Goal: Task Accomplishment & Management: Use online tool/utility

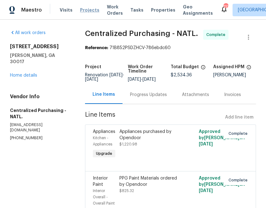
click at [80, 13] on span "Projects" at bounding box center [89, 10] width 19 height 6
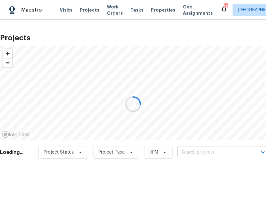
click at [188, 150] on div at bounding box center [133, 104] width 266 height 208
click at [188, 152] on div at bounding box center [133, 104] width 266 height 208
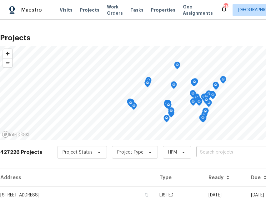
click at [204, 153] on input "text" at bounding box center [232, 153] width 72 height 10
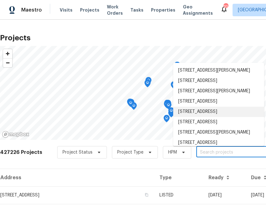
click at [228, 154] on input "text" at bounding box center [232, 153] width 72 height 10
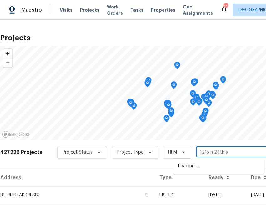
type input "[STREET_ADDRESS]"
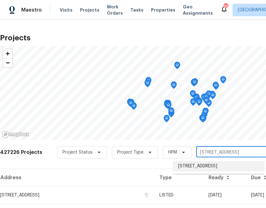
click at [215, 169] on li "[STREET_ADDRESS]" at bounding box center [218, 166] width 91 height 10
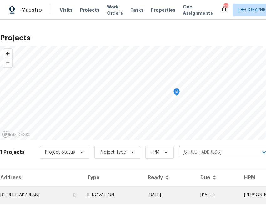
click at [41, 189] on td "[STREET_ADDRESS]" at bounding box center [41, 195] width 82 height 18
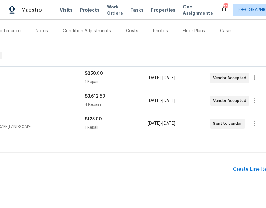
scroll to position [73, 87]
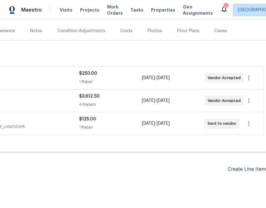
click at [245, 172] on div "Create Line Item" at bounding box center [247, 169] width 38 height 6
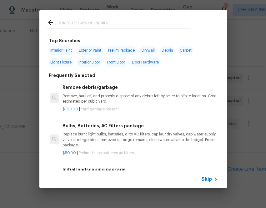
click at [208, 181] on span "Skip" at bounding box center [206, 179] width 11 height 6
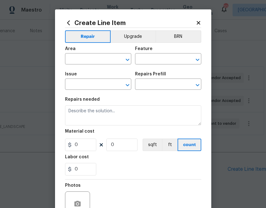
click at [94, 65] on span "Area ​" at bounding box center [98, 55] width 66 height 25
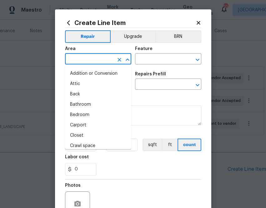
click at [94, 63] on input "text" at bounding box center [89, 60] width 49 height 10
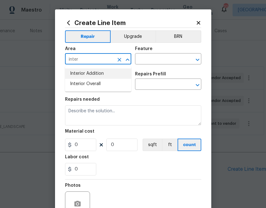
type input "inter"
click at [70, 22] on icon at bounding box center [68, 22] width 7 height 7
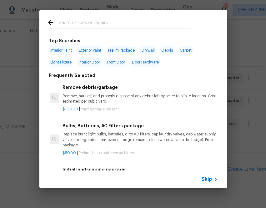
click at [85, 24] on input "text" at bounding box center [125, 23] width 133 height 9
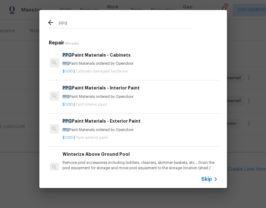
type input "ppg"
click at [80, 103] on span "Paint interior paint" at bounding box center [91, 105] width 31 height 4
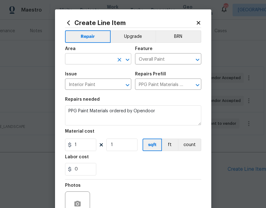
click at [101, 61] on input "text" at bounding box center [89, 60] width 49 height 10
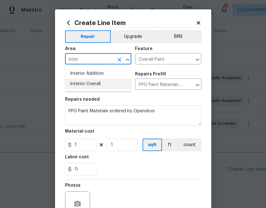
click at [93, 83] on li "Interior Overall" at bounding box center [98, 84] width 66 height 10
type input "Interior Overall"
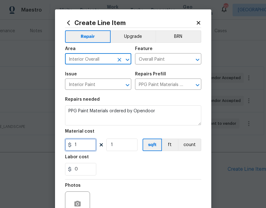
click at [83, 148] on input "1" at bounding box center [80, 144] width 31 height 13
paste input "374.33"
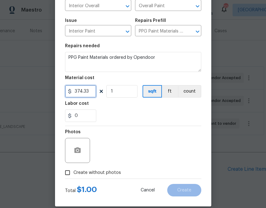
scroll to position [62, 0]
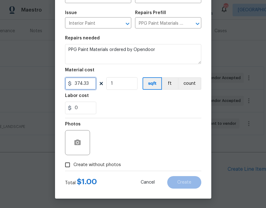
type input "374.33"
click at [111, 173] on div "Total $ 374.33 Cancel Create" at bounding box center [133, 180] width 136 height 18
click at [111, 167] on span "Create without photos" at bounding box center [97, 165] width 48 height 7
click at [73, 167] on input "Create without photos" at bounding box center [68, 165] width 12 height 12
checkbox input "true"
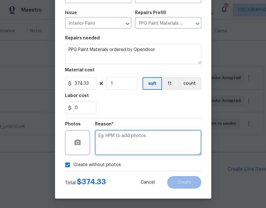
click at [128, 141] on textarea at bounding box center [148, 142] width 106 height 25
type textarea "na"
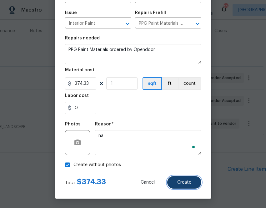
click at [185, 183] on span "Create" at bounding box center [184, 182] width 14 height 5
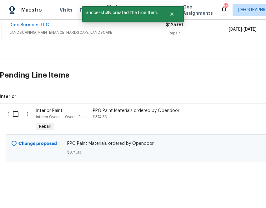
scroll to position [169, 0]
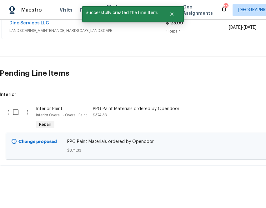
click at [13, 111] on input "checkbox" at bounding box center [18, 112] width 18 height 13
checkbox input "true"
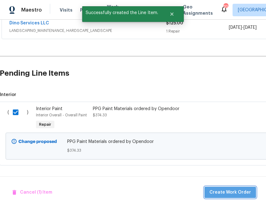
click at [243, 194] on span "Create Work Order" at bounding box center [230, 192] width 42 height 8
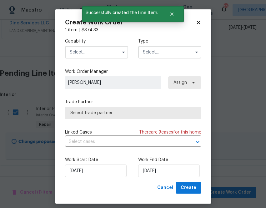
click at [92, 51] on input "text" at bounding box center [96, 52] width 63 height 13
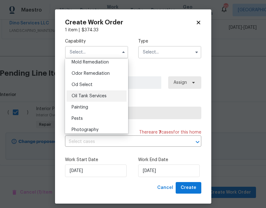
scroll to position [500, 0]
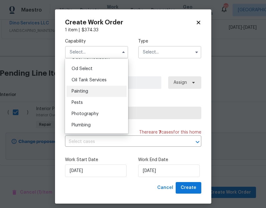
click at [105, 93] on div "Painting" at bounding box center [97, 91] width 60 height 11
type input "Painting"
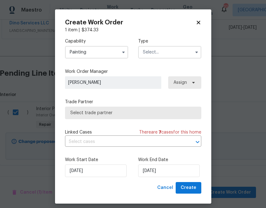
click at [171, 57] on input "text" at bounding box center [169, 52] width 63 height 13
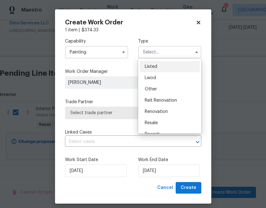
scroll to position [74, 0]
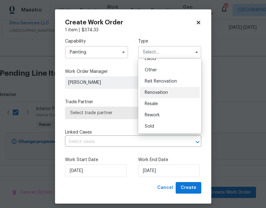
click at [168, 90] on div "Renovation" at bounding box center [170, 92] width 60 height 11
type input "Renovation"
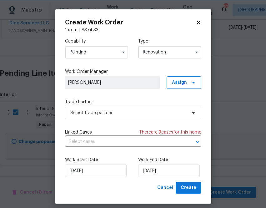
scroll to position [0, 0]
click at [184, 86] on span "Assign" at bounding box center [184, 82] width 35 height 13
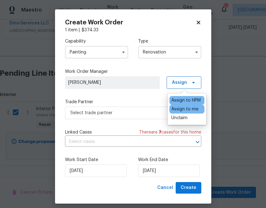
click at [185, 106] on div "Assign to me" at bounding box center [184, 109] width 27 height 6
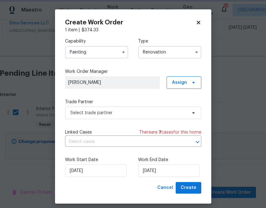
click at [139, 101] on label "Trade Partner" at bounding box center [133, 102] width 136 height 6
click at [139, 122] on div "Capability Painting Type Renovation Work Order Manager [PERSON_NAME] Assign Tra…" at bounding box center [133, 107] width 136 height 149
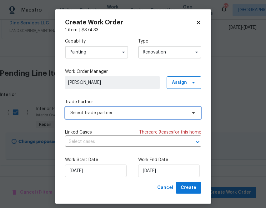
click at [139, 116] on span "Select trade partner" at bounding box center [133, 113] width 136 height 13
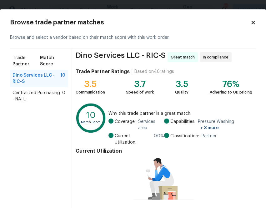
click at [33, 100] on span "Centralized Purchasing - NATL." at bounding box center [38, 96] width 50 height 13
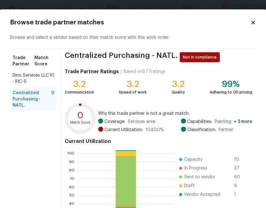
scroll to position [67, 0]
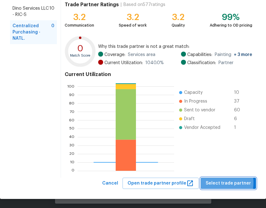
click at [219, 182] on span "Select trade partner" at bounding box center [228, 183] width 45 height 8
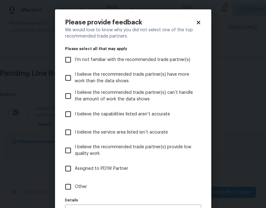
scroll to position [40, 0]
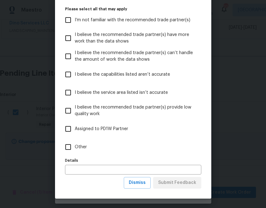
click at [72, 146] on input "Other" at bounding box center [68, 146] width 13 height 13
checkbox input "true"
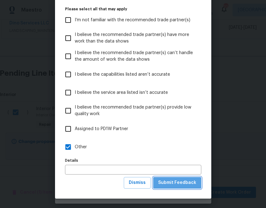
click at [181, 184] on span "Submit Feedback" at bounding box center [177, 183] width 38 height 8
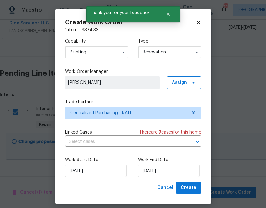
scroll to position [0, 0]
click at [187, 190] on span "Create" at bounding box center [189, 188] width 16 height 8
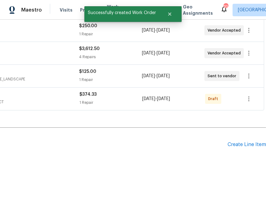
scroll to position [121, 0]
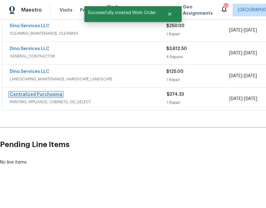
click at [28, 94] on link "Centralized Purchasing" at bounding box center [36, 94] width 53 height 4
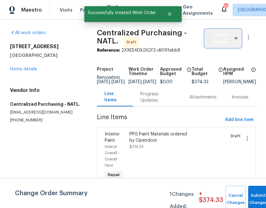
click at [225, 41] on span "Send to Vendor" at bounding box center [223, 38] width 30 height 14
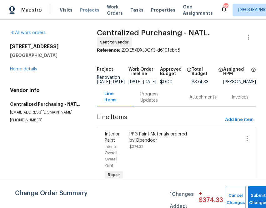
click at [82, 8] on span "Projects" at bounding box center [89, 10] width 19 height 6
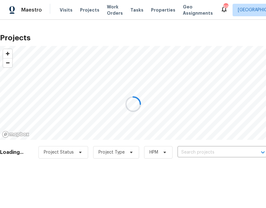
click at [198, 152] on div at bounding box center [133, 104] width 266 height 208
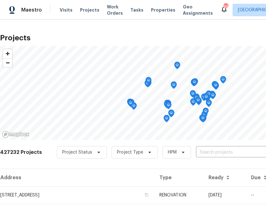
click at [198, 152] on input "text" at bounding box center [232, 153] width 72 height 10
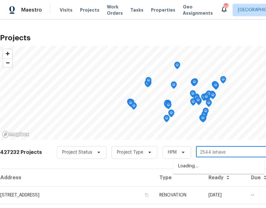
type input "2544 lehaven"
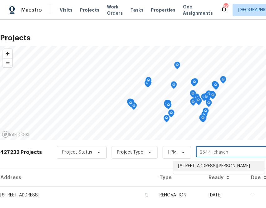
click at [208, 163] on li "[STREET_ADDRESS][PERSON_NAME]" at bounding box center [218, 166] width 91 height 10
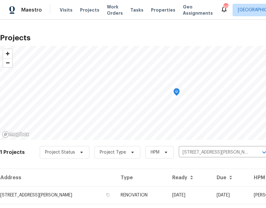
scroll to position [16, 0]
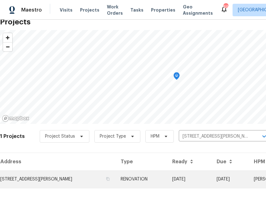
click at [53, 178] on td "[STREET_ADDRESS][PERSON_NAME]" at bounding box center [58, 179] width 116 height 18
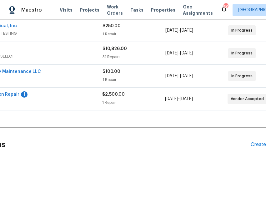
scroll to position [143, 87]
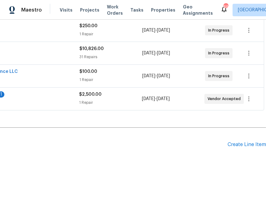
click at [235, 139] on div "Pending Line Items Create Line Item" at bounding box center [89, 144] width 353 height 29
click at [235, 141] on div "Pending Line Items Create Line Item" at bounding box center [89, 144] width 353 height 29
click at [235, 144] on div "Create Line Item" at bounding box center [247, 145] width 38 height 6
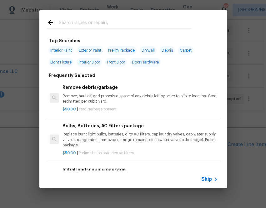
click at [211, 178] on span "Skip" at bounding box center [206, 179] width 11 height 6
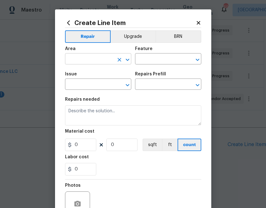
click at [103, 60] on input "text" at bounding box center [89, 60] width 49 height 10
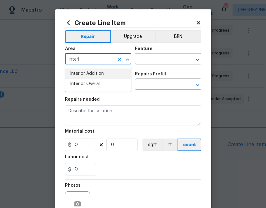
type input "interi"
click at [67, 24] on icon at bounding box center [68, 22] width 7 height 7
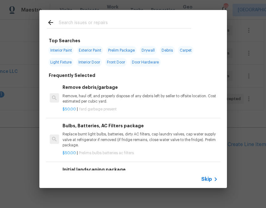
click at [77, 24] on input "text" at bounding box center [125, 23] width 133 height 9
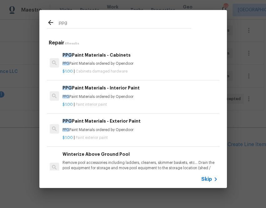
type input "ppg"
click at [89, 101] on div "$1.00 | Paint interior paint" at bounding box center [140, 103] width 155 height 8
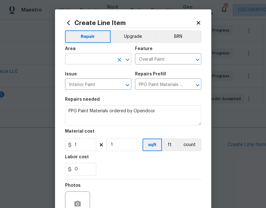
click at [83, 59] on input "text" at bounding box center [89, 60] width 49 height 10
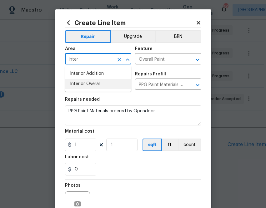
click at [89, 81] on li "Interior Overall" at bounding box center [98, 84] width 66 height 10
type input "Interior Overall"
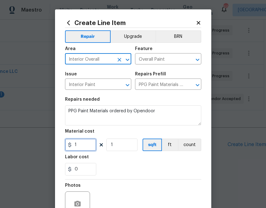
click at [87, 146] on input "1" at bounding box center [80, 144] width 31 height 13
paste input "text"
click at [84, 142] on input "1" at bounding box center [80, 144] width 31 height 13
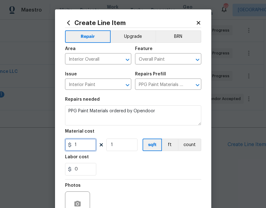
paste input "550.0"
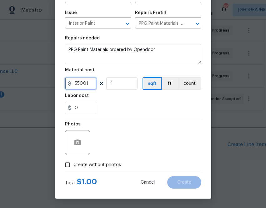
type input "550.01"
click at [103, 163] on span "Create without photos" at bounding box center [97, 165] width 48 height 7
click at [73, 163] on input "Create without photos" at bounding box center [68, 165] width 12 height 12
checkbox input "true"
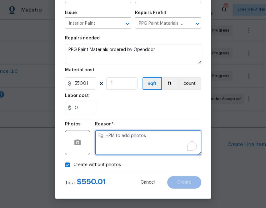
click at [123, 149] on textarea "To enrich screen reader interactions, please activate Accessibility in Grammarl…" at bounding box center [148, 142] width 106 height 25
type textarea "na"
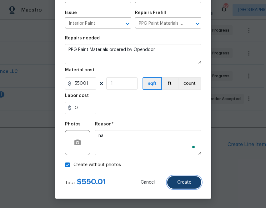
click at [188, 181] on span "Create" at bounding box center [184, 182] width 14 height 5
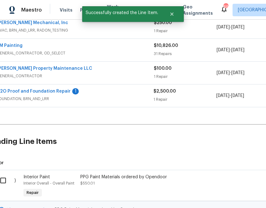
scroll to position [147, 0]
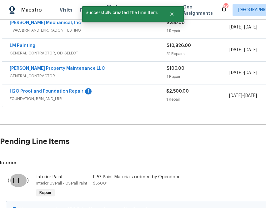
click at [17, 179] on input "checkbox" at bounding box center [18, 180] width 18 height 13
checkbox input "true"
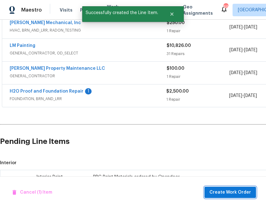
click at [227, 189] on span "Create Work Order" at bounding box center [230, 192] width 42 height 8
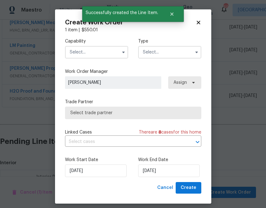
click at [115, 51] on input "text" at bounding box center [96, 52] width 63 height 13
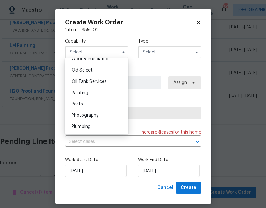
scroll to position [500, 0]
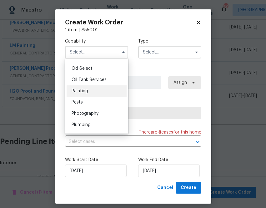
click at [105, 87] on div "Painting" at bounding box center [97, 90] width 60 height 11
type input "Painting"
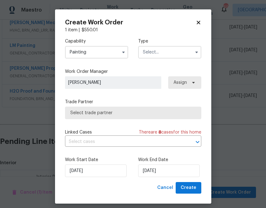
click at [157, 52] on input "text" at bounding box center [169, 52] width 63 height 13
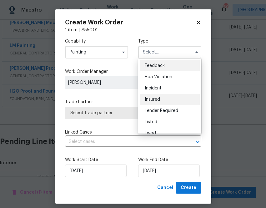
scroll to position [74, 0]
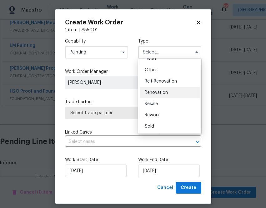
click at [158, 96] on div "Renovation" at bounding box center [170, 92] width 60 height 11
type input "Renovation"
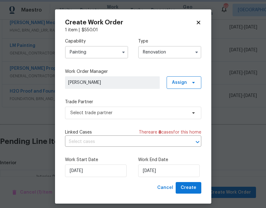
scroll to position [0, 0]
click at [184, 88] on span "Assign" at bounding box center [184, 82] width 35 height 13
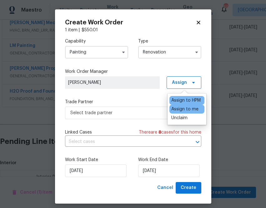
click at [185, 107] on div "Assign to me" at bounding box center [184, 109] width 27 height 6
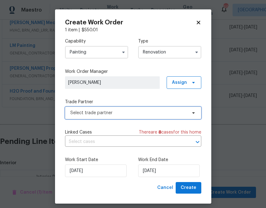
click at [143, 107] on span "Select trade partner" at bounding box center [133, 113] width 136 height 13
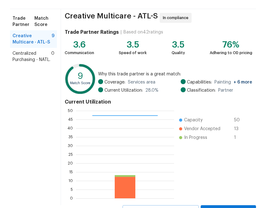
scroll to position [59, 0]
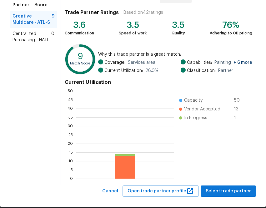
click at [28, 41] on span "Centralized Purchasing - NATL." at bounding box center [32, 37] width 39 height 13
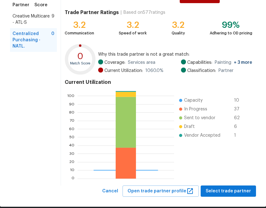
scroll to position [67, 0]
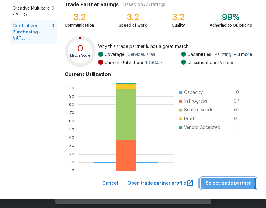
click at [231, 183] on span "Select trade partner" at bounding box center [228, 183] width 45 height 8
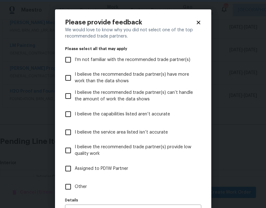
scroll to position [40, 0]
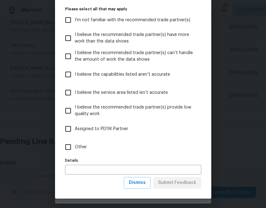
click at [73, 145] on input "Other" at bounding box center [68, 146] width 13 height 13
checkbox input "true"
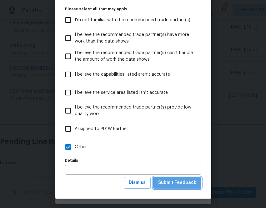
click at [187, 183] on span "Submit Feedback" at bounding box center [177, 183] width 38 height 8
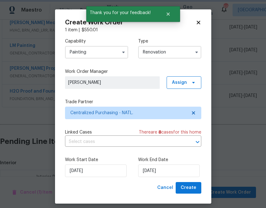
scroll to position [0, 0]
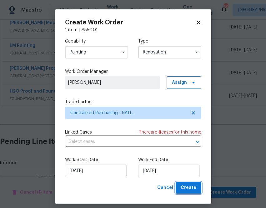
click at [189, 188] on span "Create" at bounding box center [189, 188] width 16 height 8
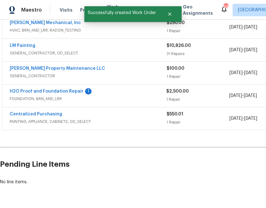
scroll to position [166, 0]
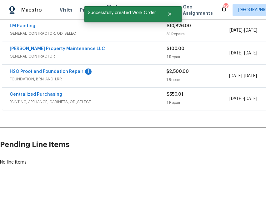
click at [110, 140] on h2 "Pending Line Items" at bounding box center [157, 144] width 315 height 29
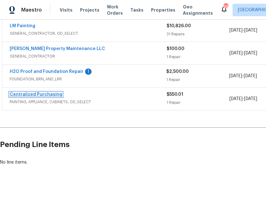
click at [26, 93] on link "Centralized Purchasing" at bounding box center [36, 94] width 53 height 4
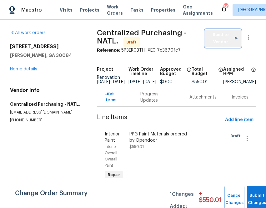
click at [223, 36] on span "Send to Vendor" at bounding box center [223, 38] width 30 height 14
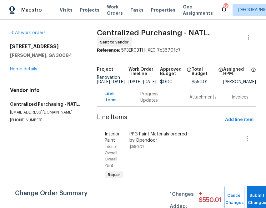
scroll to position [34, 0]
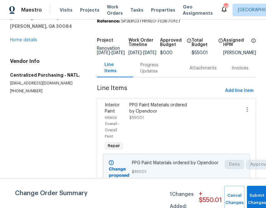
click at [84, 6] on div "Visits Projects Work Orders Tasks Properties Geo Assignments" at bounding box center [140, 10] width 161 height 13
click at [84, 11] on span "Projects" at bounding box center [89, 10] width 19 height 6
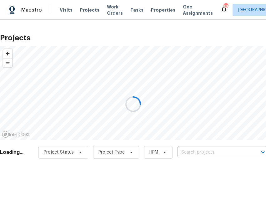
click at [194, 155] on div at bounding box center [133, 104] width 266 height 208
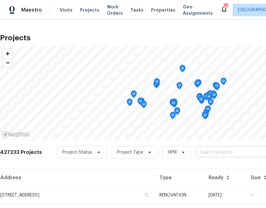
click at [200, 151] on input "text" at bounding box center [232, 153] width 72 height 10
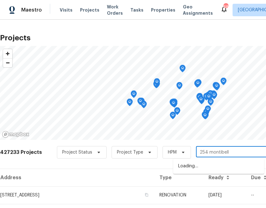
type input "254 montibello"
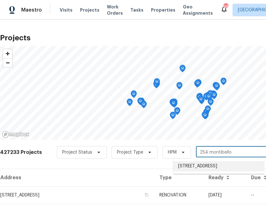
click at [198, 171] on li "[STREET_ADDRESS]" at bounding box center [218, 166] width 91 height 10
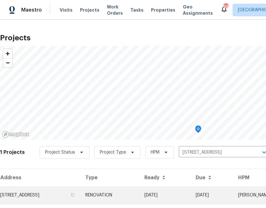
click at [60, 197] on td "[STREET_ADDRESS]" at bounding box center [40, 195] width 80 height 18
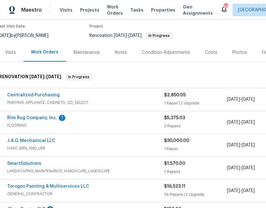
scroll to position [52, 0]
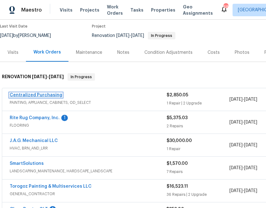
click at [43, 94] on link "Centralized Purchasing" at bounding box center [36, 95] width 53 height 4
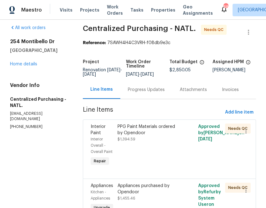
scroll to position [6, 0]
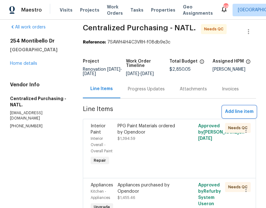
click at [244, 115] on span "Add line item" at bounding box center [239, 112] width 28 height 8
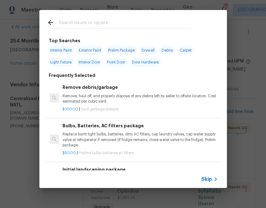
click at [83, 22] on input "text" at bounding box center [125, 23] width 133 height 9
click at [91, 47] on span "Exterior Paint" at bounding box center [90, 50] width 26 height 9
type input "Exterior Paint"
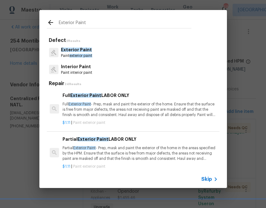
click at [53, 22] on icon at bounding box center [51, 23] width 8 height 8
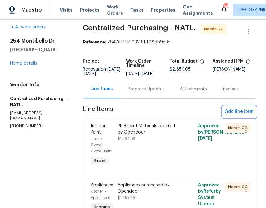
click at [237, 116] on span "Add line item" at bounding box center [239, 112] width 28 height 8
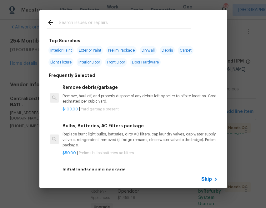
click at [94, 23] on input "text" at bounding box center [125, 23] width 133 height 9
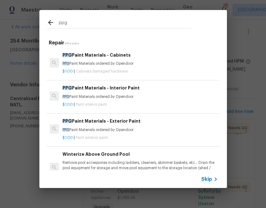
type input "ppg"
click at [86, 134] on div "$1.00 | Paint exterior paint" at bounding box center [140, 137] width 155 height 8
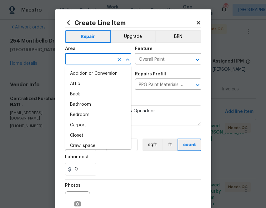
click at [84, 62] on input "text" at bounding box center [89, 60] width 49 height 10
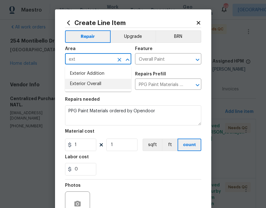
click at [86, 85] on li "Exterior Overall" at bounding box center [98, 84] width 66 height 10
type input "Exterior Overall"
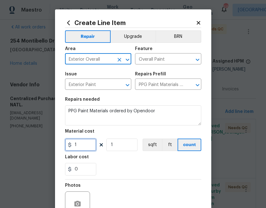
click at [82, 140] on input "1" at bounding box center [80, 144] width 31 height 13
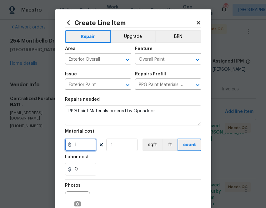
click at [82, 140] on input "1" at bounding box center [80, 144] width 31 height 13
paste input "text"
click at [86, 146] on input "1" at bounding box center [80, 144] width 31 height 13
paste input "text"
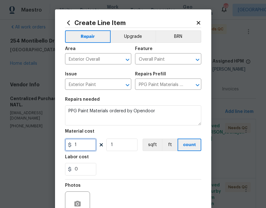
click at [83, 146] on input "1" at bounding box center [80, 144] width 31 height 13
paste input "236.18"
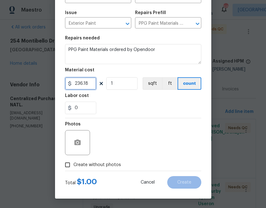
type input "236.18"
click at [104, 168] on label "Create without photos" at bounding box center [91, 165] width 59 height 12
click at [73, 168] on input "Create without photos" at bounding box center [68, 165] width 12 height 12
checkbox input "true"
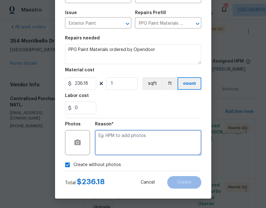
click at [111, 138] on textarea at bounding box center [148, 142] width 106 height 25
paste textarea "236.18"
click at [150, 138] on textarea "236.18" at bounding box center [148, 142] width 106 height 25
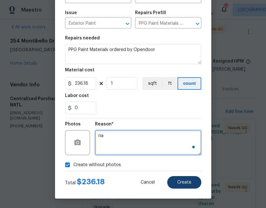
type textarea "na"
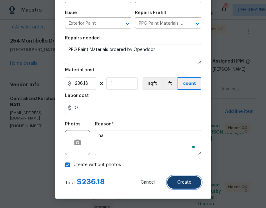
click at [179, 182] on span "Create" at bounding box center [184, 182] width 14 height 5
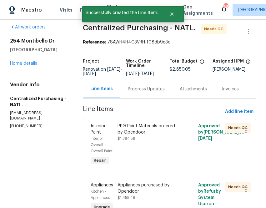
scroll to position [0, 0]
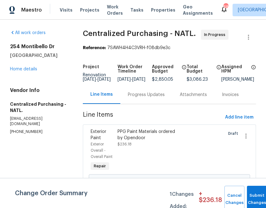
click at [143, 98] on div "Progress Updates" at bounding box center [146, 95] width 37 height 6
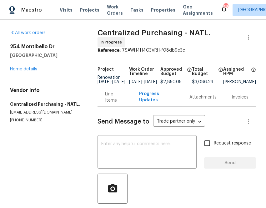
scroll to position [33, 0]
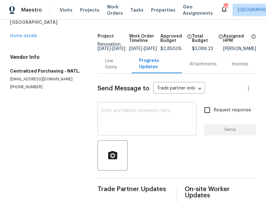
click at [155, 121] on textarea at bounding box center [147, 119] width 92 height 22
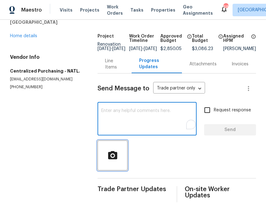
click at [116, 155] on span "button" at bounding box center [113, 155] width 20 height 11
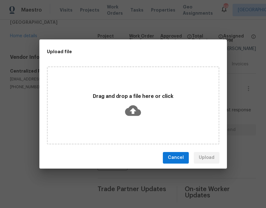
click at [116, 155] on div "Cancel Upload" at bounding box center [133, 158] width 188 height 22
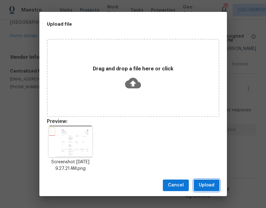
click at [208, 187] on span "Upload" at bounding box center [207, 185] width 16 height 8
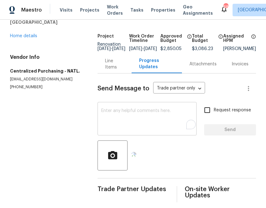
click at [132, 111] on textarea "To enrich screen reader interactions, please activate Accessibility in Grammarl…" at bounding box center [147, 119] width 92 height 22
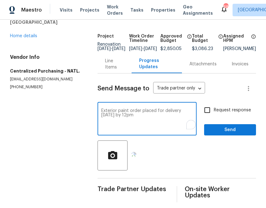
type textarea "Exterior paint order placed for delivery [DATE] by 12pm"
click at [224, 130] on span "Send" at bounding box center [230, 130] width 42 height 8
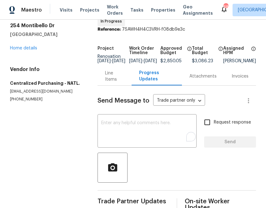
scroll to position [13, 0]
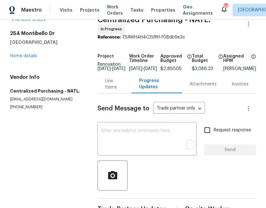
click at [112, 86] on div "Line Items" at bounding box center [114, 84] width 19 height 13
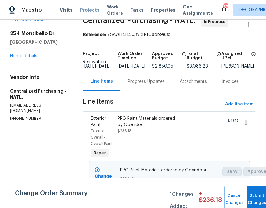
click at [85, 8] on span "Projects" at bounding box center [89, 10] width 19 height 6
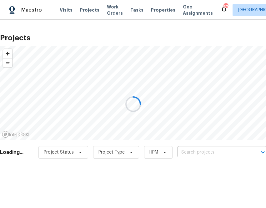
click at [195, 153] on div at bounding box center [133, 104] width 266 height 208
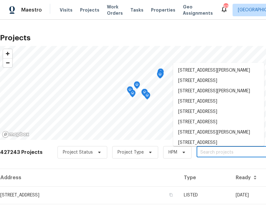
click at [199, 153] on input "text" at bounding box center [233, 153] width 72 height 10
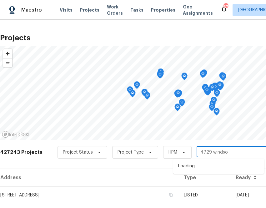
type input "4729 [GEOGRAPHIC_DATA]"
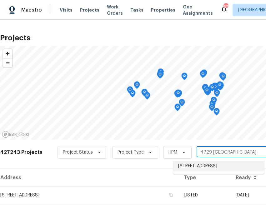
click at [188, 170] on li "[STREET_ADDRESS]" at bounding box center [218, 166] width 91 height 10
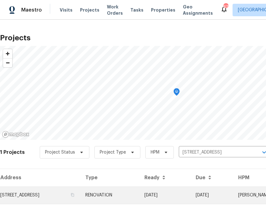
click at [74, 193] on td "[STREET_ADDRESS]" at bounding box center [40, 195] width 80 height 18
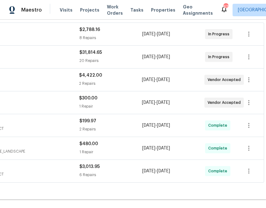
scroll to position [117, 0]
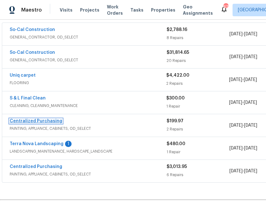
click at [37, 120] on link "Centralized Purchasing" at bounding box center [36, 121] width 53 height 4
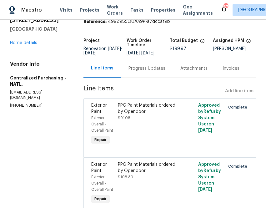
scroll to position [16, 0]
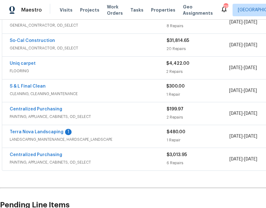
scroll to position [133, 0]
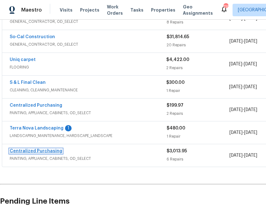
click at [39, 152] on link "Centralized Purchasing" at bounding box center [36, 151] width 53 height 4
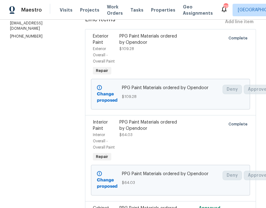
scroll to position [60, 0]
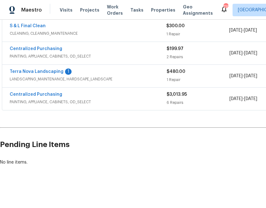
scroll to position [189, 87]
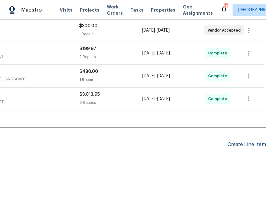
click at [243, 143] on div "Create Line Item" at bounding box center [247, 145] width 38 height 6
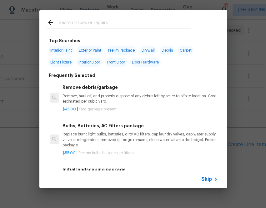
click at [203, 173] on div "Skip" at bounding box center [133, 179] width 188 height 18
click at [203, 176] on span "Skip" at bounding box center [206, 179] width 11 height 6
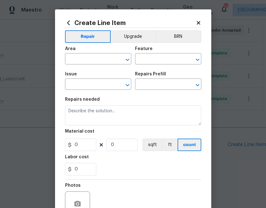
click at [103, 54] on div "Area" at bounding box center [98, 51] width 66 height 8
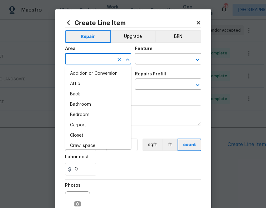
click at [103, 59] on input "text" at bounding box center [89, 60] width 49 height 10
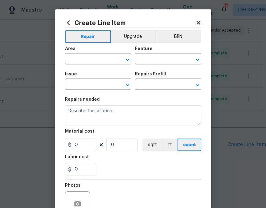
click at [67, 23] on icon at bounding box center [68, 22] width 7 height 7
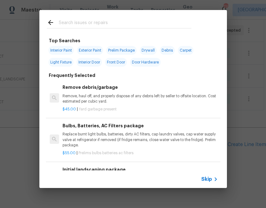
click at [105, 26] on input "text" at bounding box center [125, 23] width 133 height 9
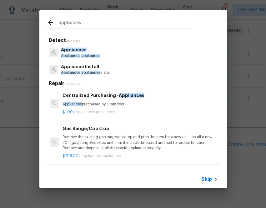
type input "appliances"
click at [84, 102] on p "Appliances purchased by Opendoor" at bounding box center [140, 104] width 155 height 5
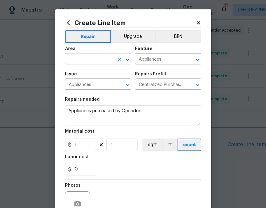
click at [98, 56] on input "text" at bounding box center [89, 60] width 49 height 10
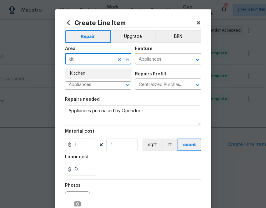
click at [91, 75] on li "Kitchen" at bounding box center [98, 73] width 66 height 10
type input "Kitchen"
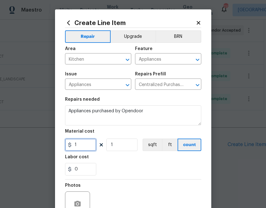
click at [78, 146] on input "1" at bounding box center [80, 144] width 31 height 13
paste input "text"
click at [78, 146] on input "1" at bounding box center [80, 144] width 31 height 13
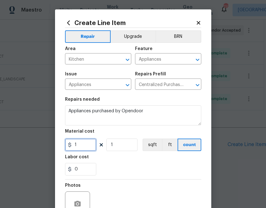
paste input "31.87"
type input "131.87"
click at [122, 162] on div "Labor cost" at bounding box center [133, 159] width 136 height 8
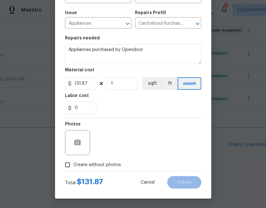
click at [105, 165] on span "Create without photos" at bounding box center [97, 165] width 48 height 7
click at [73, 165] on input "Create without photos" at bounding box center [68, 165] width 12 height 12
checkbox input "true"
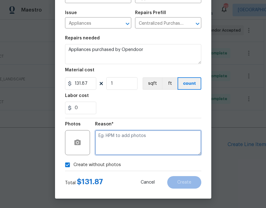
click at [138, 141] on textarea at bounding box center [148, 142] width 106 height 25
type textarea "na"
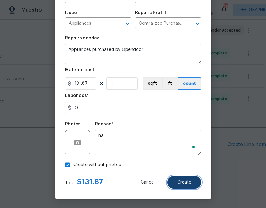
click at [179, 184] on span "Create" at bounding box center [184, 182] width 14 height 5
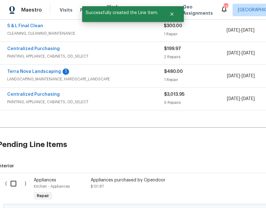
scroll to position [189, 0]
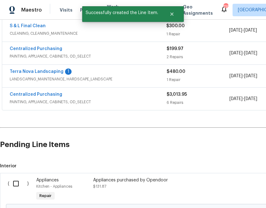
click at [14, 186] on input "checkbox" at bounding box center [18, 183] width 18 height 13
checkbox input "true"
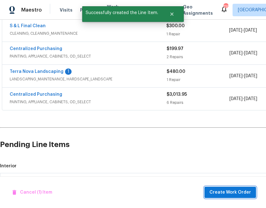
click at [227, 188] on span "Create Work Order" at bounding box center [230, 192] width 42 height 8
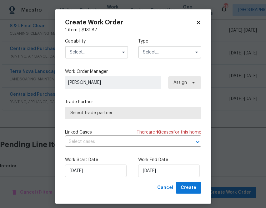
click at [98, 51] on input "text" at bounding box center [96, 52] width 63 height 13
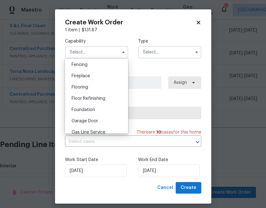
scroll to position [0, 0]
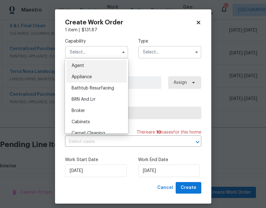
click at [99, 78] on div "Appliance" at bounding box center [97, 76] width 60 height 11
type input "Appliance"
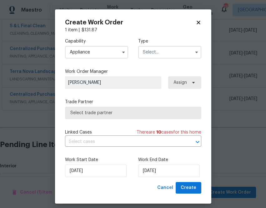
click at [177, 53] on input "text" at bounding box center [169, 52] width 63 height 13
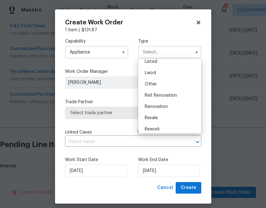
scroll to position [74, 0]
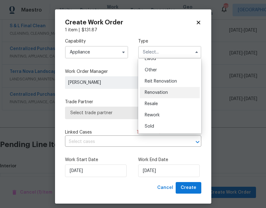
click at [168, 91] on div "Renovation" at bounding box center [170, 92] width 60 height 11
type input "Renovation"
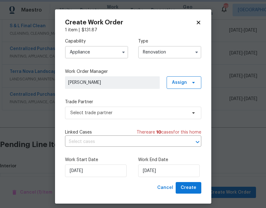
scroll to position [0, 0]
click at [193, 77] on span "Assign" at bounding box center [184, 82] width 35 height 13
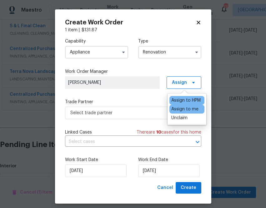
click at [184, 110] on div "Assign to me" at bounding box center [184, 109] width 27 height 6
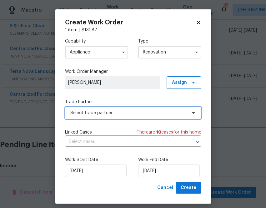
click at [144, 114] on span "Select trade partner" at bounding box center [128, 113] width 117 height 6
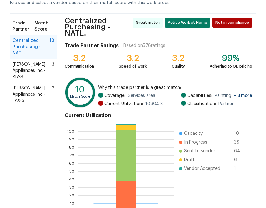
scroll to position [69, 0]
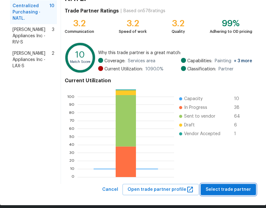
click at [221, 186] on span "Select trade partner" at bounding box center [228, 190] width 45 height 8
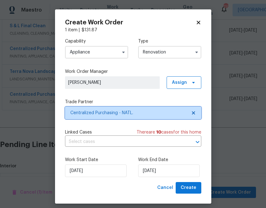
scroll to position [0, 0]
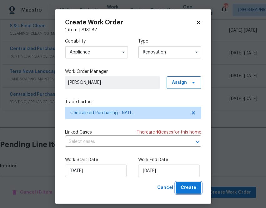
click at [183, 187] on span "Create" at bounding box center [189, 188] width 16 height 8
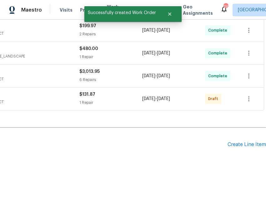
scroll to position [212, 0]
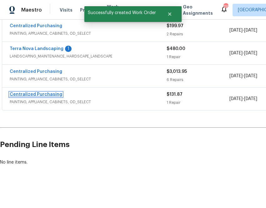
click at [50, 92] on link "Centralized Purchasing" at bounding box center [36, 94] width 53 height 4
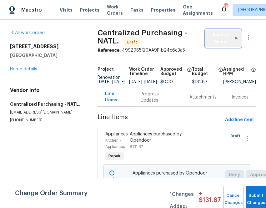
click at [214, 39] on span "Send to Vendor" at bounding box center [223, 38] width 29 height 14
